Goal: Task Accomplishment & Management: Use online tool/utility

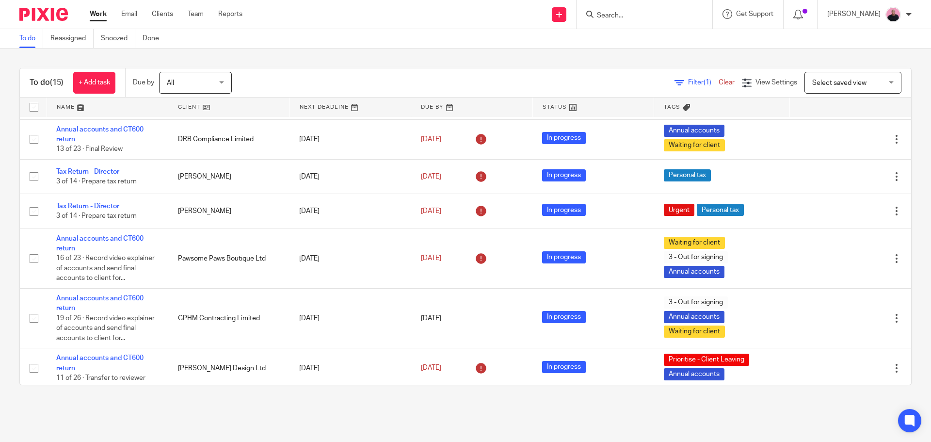
scroll to position [519, 0]
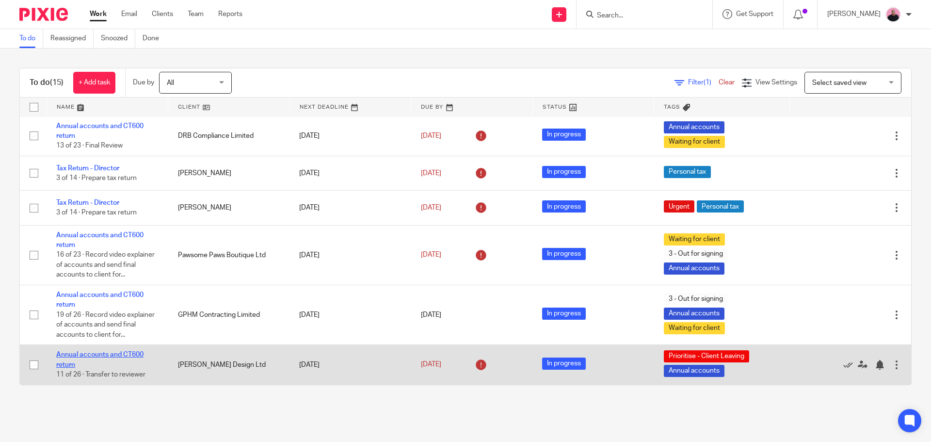
click at [88, 354] on link "Annual accounts and CT600 return" at bounding box center [99, 359] width 87 height 16
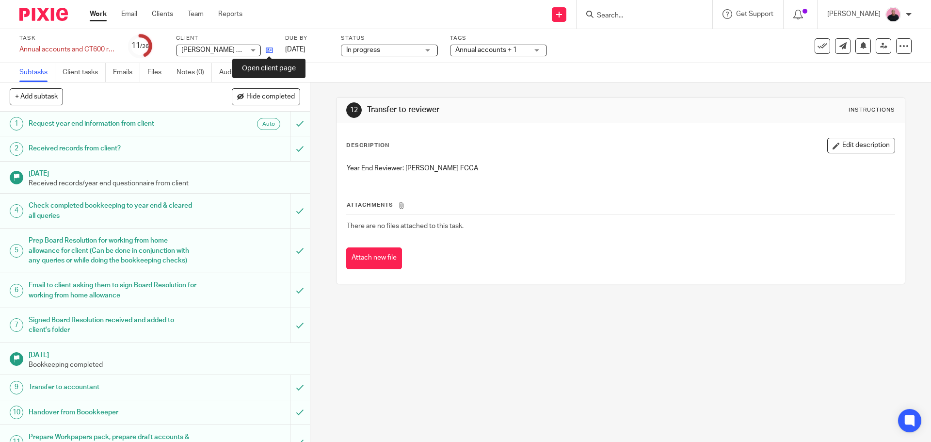
click at [268, 50] on icon at bounding box center [269, 50] width 7 height 7
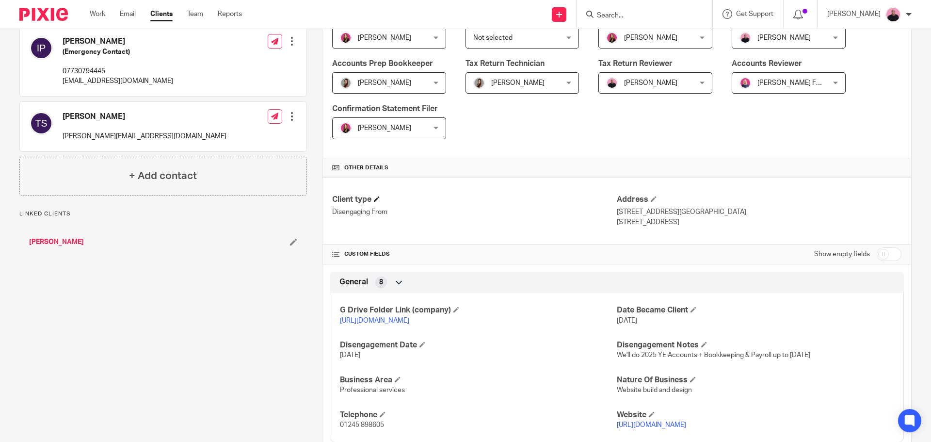
scroll to position [291, 0]
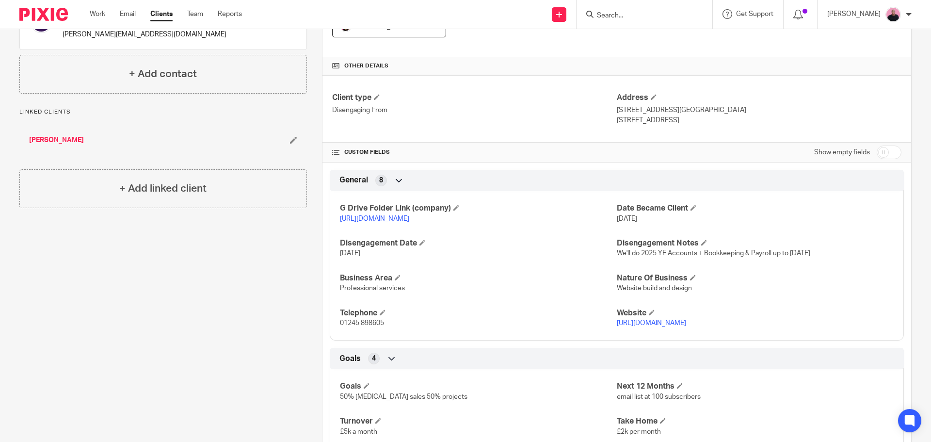
click at [409, 218] on link "https://drive.google.com/drive/folders/1quXgdk7m69BDGPu3K2QyUS41iyKHIzfG?usp=dr…" at bounding box center [374, 218] width 69 height 7
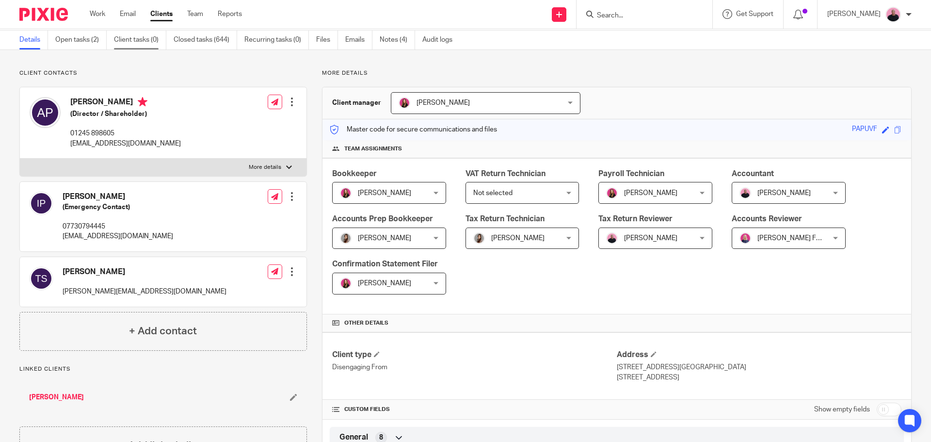
scroll to position [0, 0]
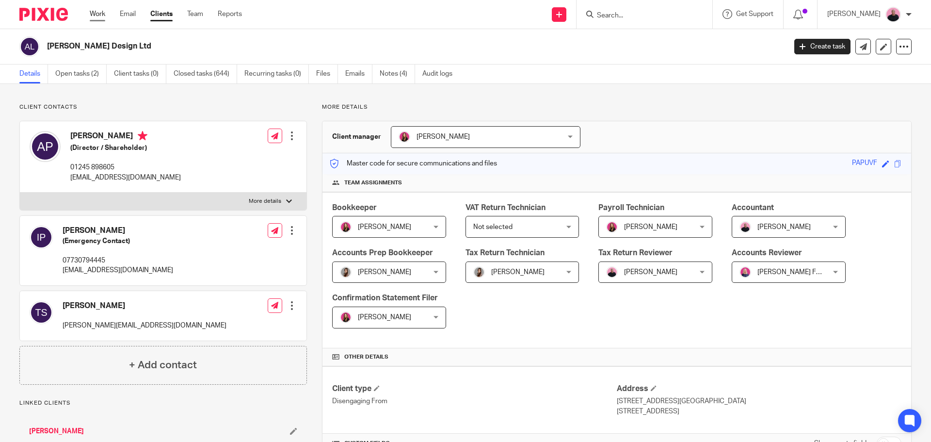
click at [95, 12] on link "Work" at bounding box center [98, 14] width 16 height 10
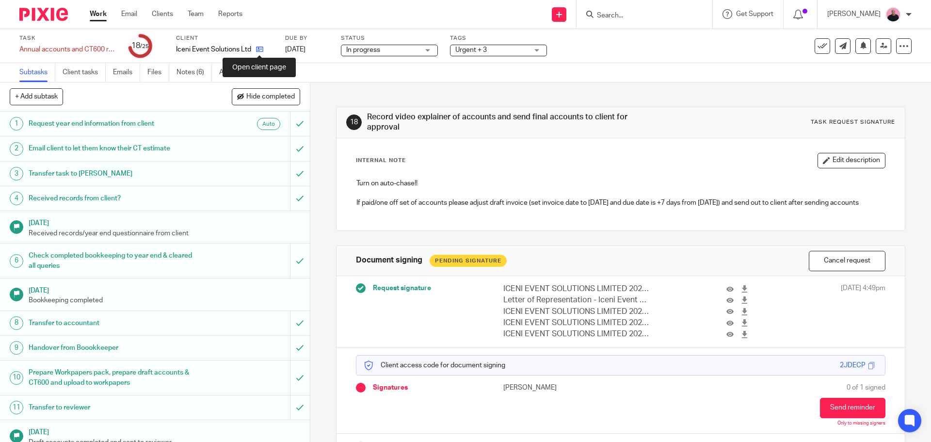
click at [261, 49] on icon at bounding box center [259, 49] width 7 height 7
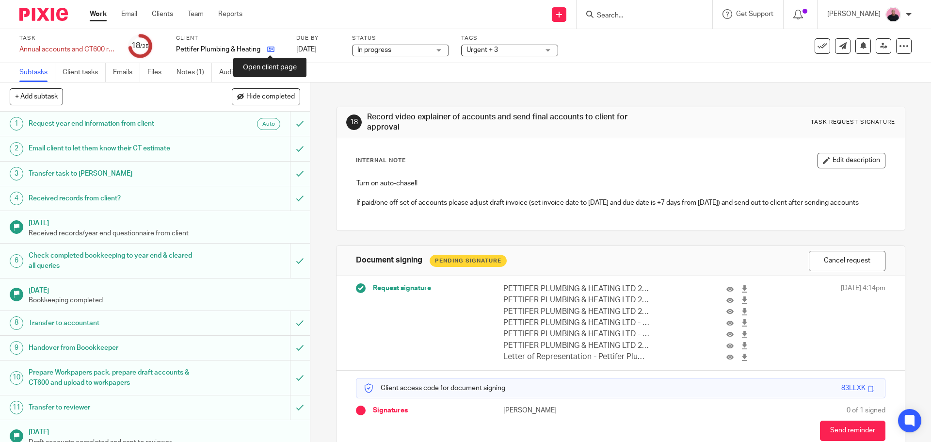
click at [268, 50] on icon at bounding box center [270, 49] width 7 height 7
